Goal: Transaction & Acquisition: Purchase product/service

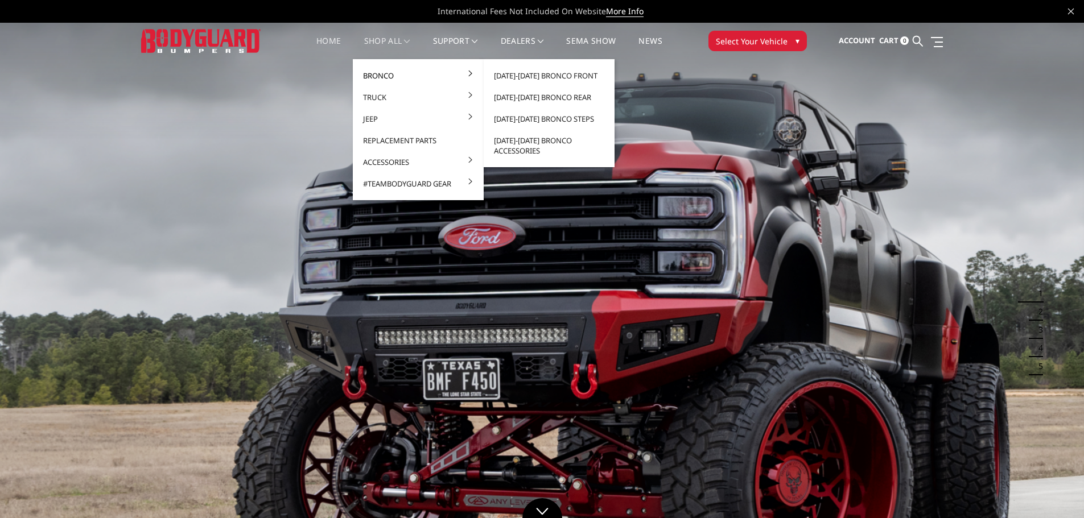
click at [373, 71] on link "Bronco" at bounding box center [418, 76] width 122 height 22
click at [546, 75] on link "[DATE]-[DATE] Bronco Front" at bounding box center [549, 76] width 122 height 22
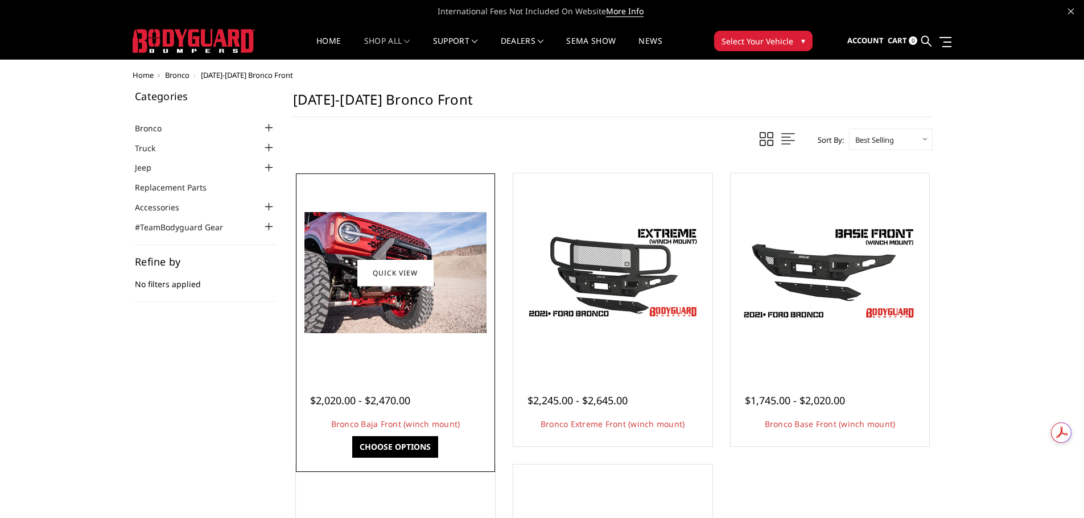
click at [416, 233] on img at bounding box center [395, 272] width 182 height 121
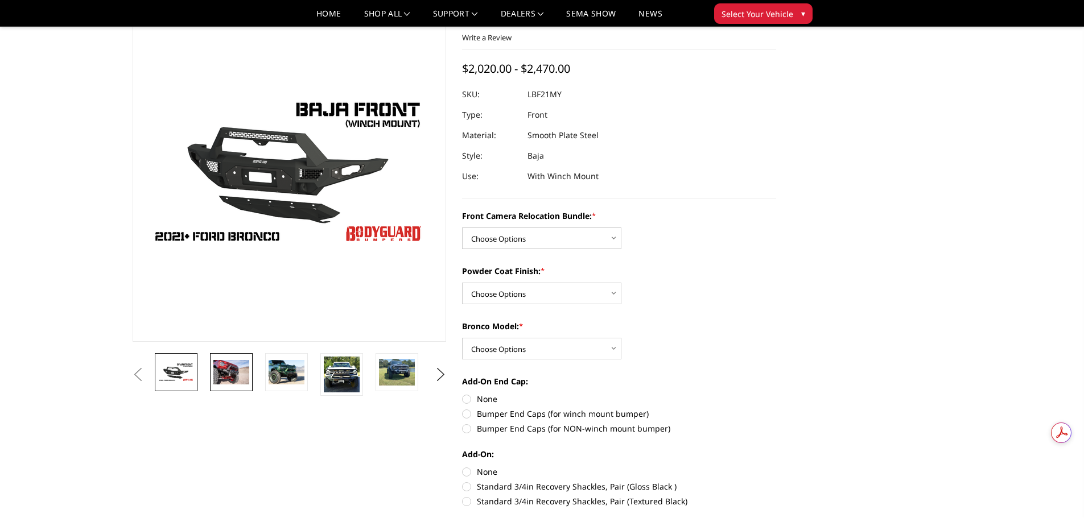
click at [224, 364] on img at bounding box center [231, 372] width 36 height 24
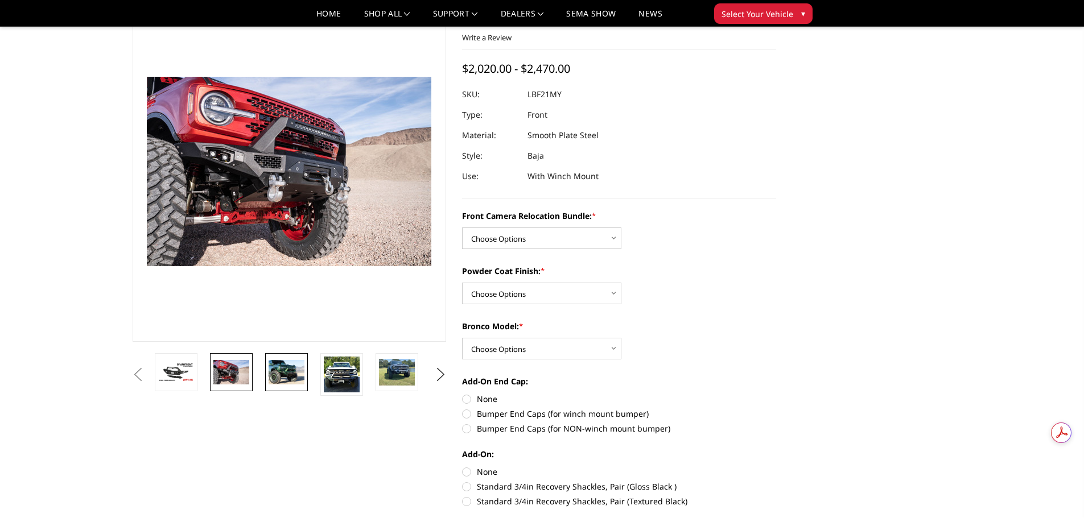
click at [273, 366] on img at bounding box center [287, 372] width 36 height 24
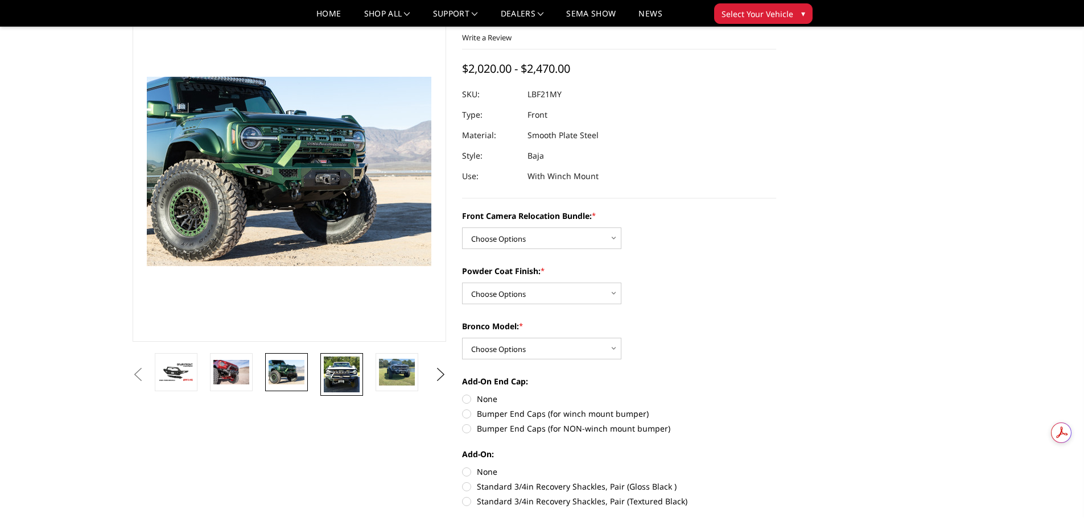
click at [329, 372] on img at bounding box center [342, 375] width 36 height 36
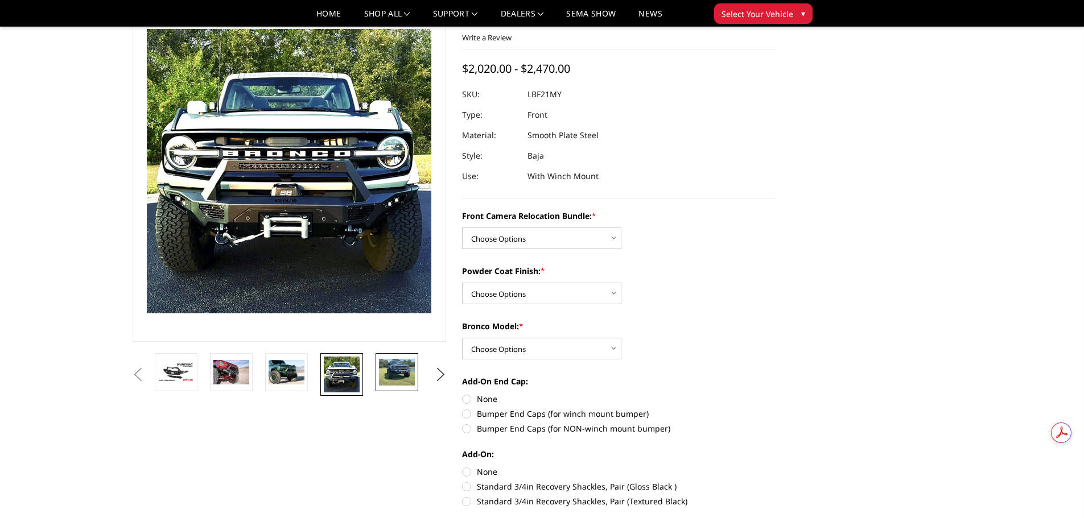
click at [383, 368] on img at bounding box center [397, 372] width 36 height 27
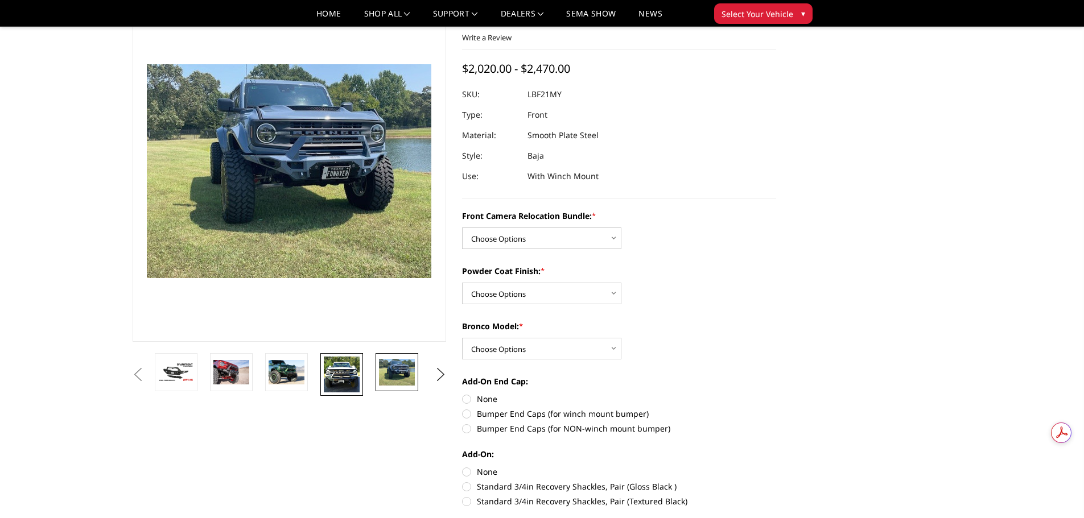
click at [352, 368] on img at bounding box center [342, 375] width 36 height 36
